Goal: Find specific page/section: Find specific page/section

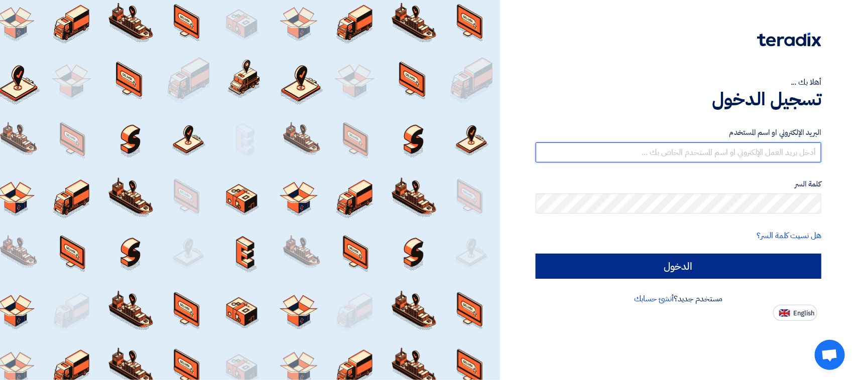
type input "[PERSON_NAME][EMAIL_ADDRESS][DOMAIN_NAME]"
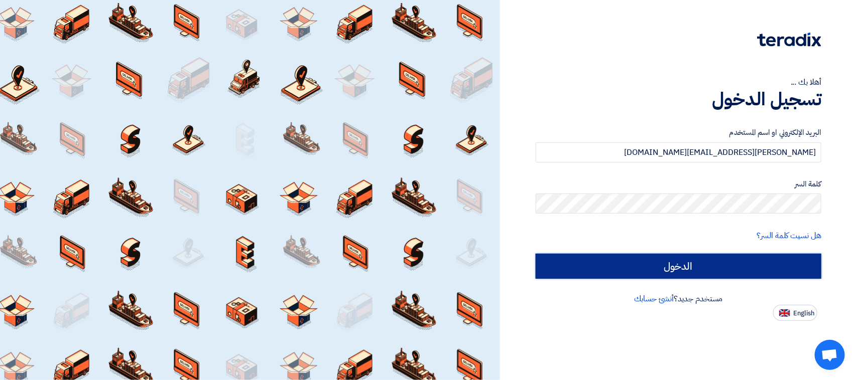
click at [612, 269] on input "الدخول" at bounding box center [678, 266] width 286 height 25
type input "Sign in"
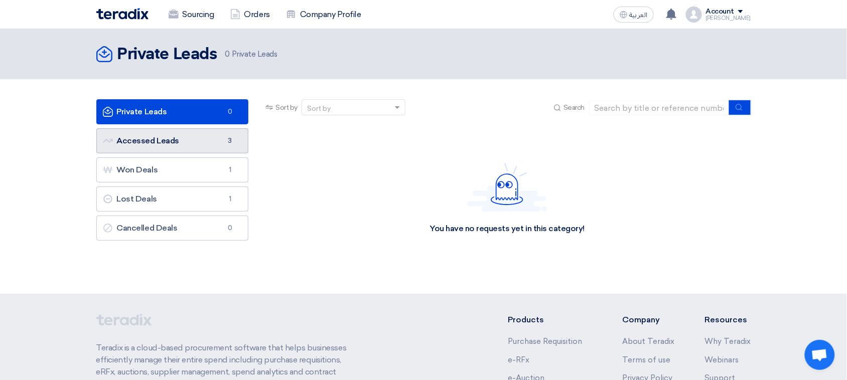
click at [196, 149] on link "Accessed Leads Accessed Leads 3" at bounding box center [172, 140] width 153 height 25
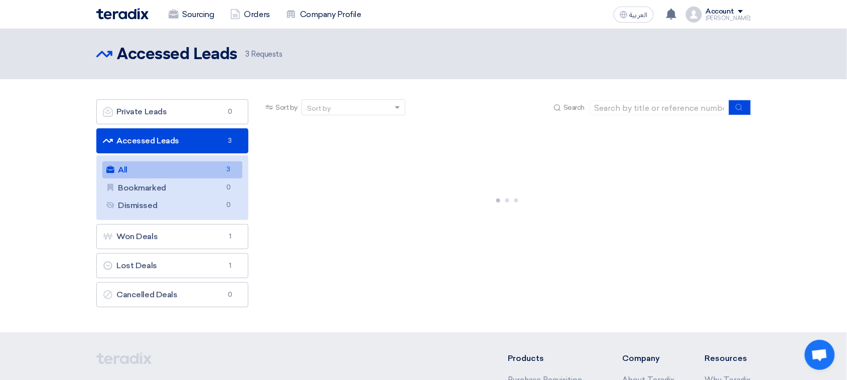
click at [191, 175] on link "All All 3" at bounding box center [172, 170] width 140 height 17
